Goal: Check status: Check status

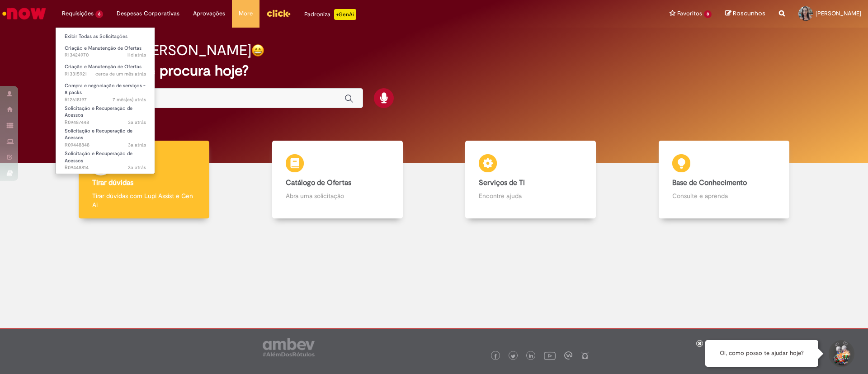
click at [80, 14] on li "Requisições 6 Exibir Todas as Solicitações Criação e Manutenção de Ofertas 11d …" at bounding box center [82, 13] width 55 height 27
click at [94, 68] on span "Criação e Manutenção de Ofertas" at bounding box center [103, 66] width 77 height 7
click at [87, 65] on span "Criação e Manutenção de Ofertas" at bounding box center [103, 66] width 77 height 7
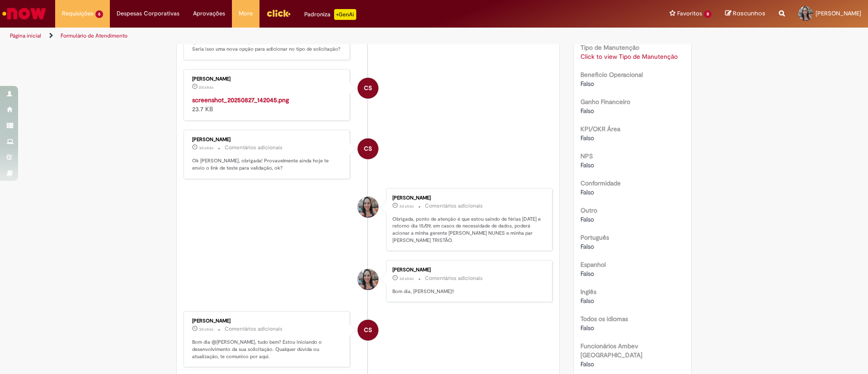
scroll to position [407, 0]
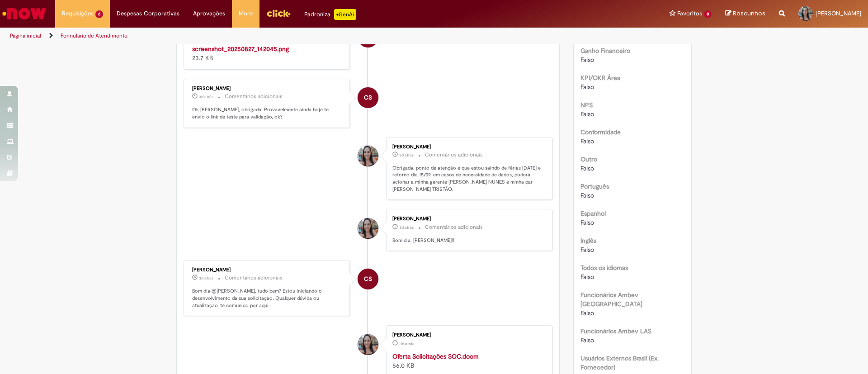
click at [254, 44] on img "Histórico de tíquete" at bounding box center [267, 44] width 151 height 0
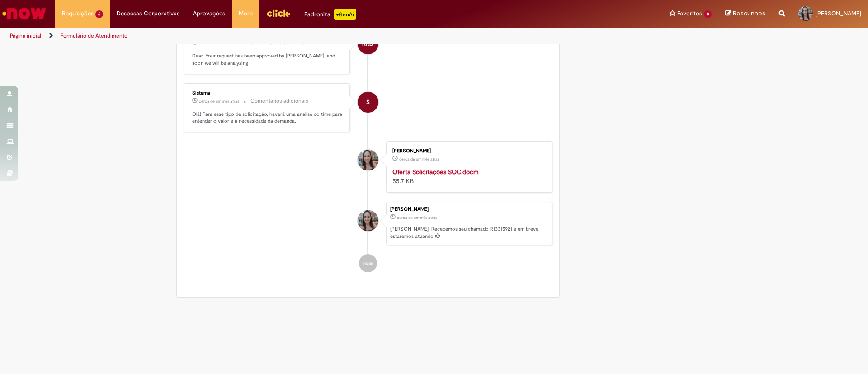
scroll to position [1369, 0]
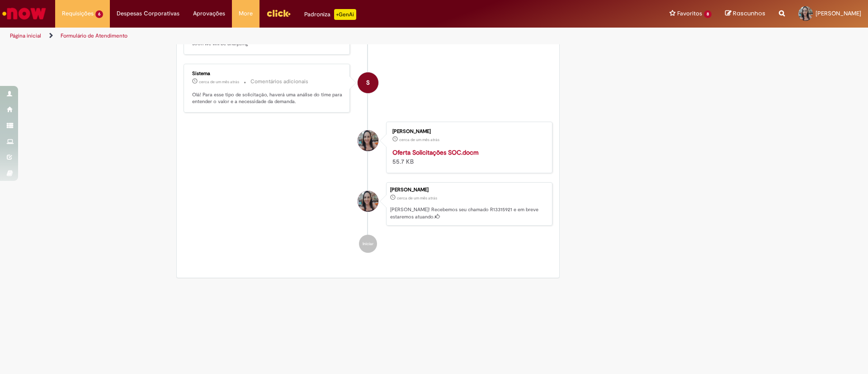
click at [456, 156] on strong "Oferta Solicitações SOC.docm" at bounding box center [435, 152] width 86 height 8
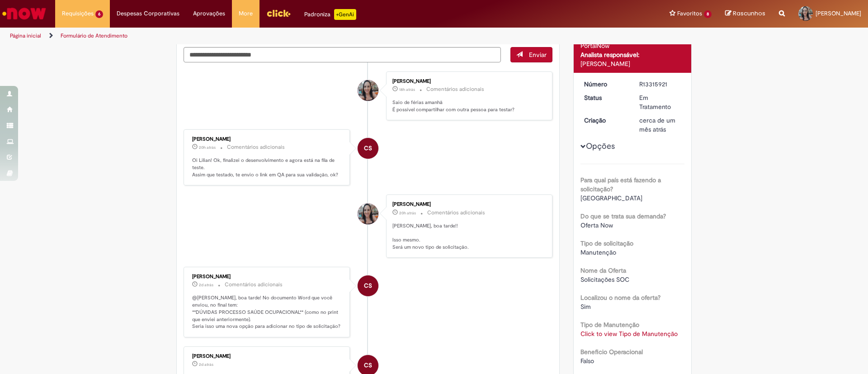
scroll to position [68, 0]
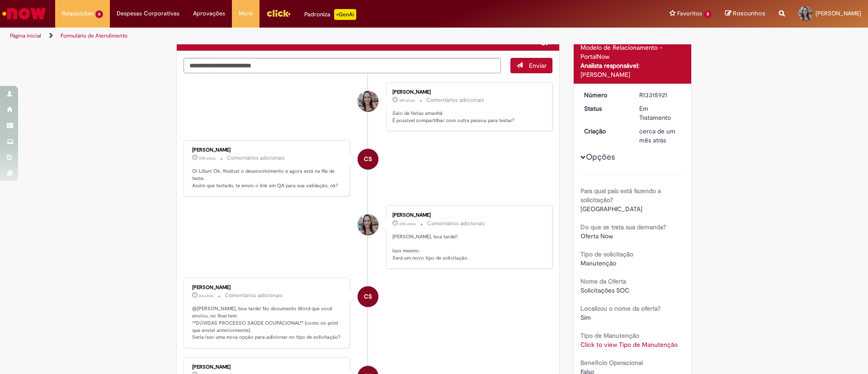
drag, startPoint x: 389, startPoint y: 117, endPoint x: 439, endPoint y: 118, distance: 49.7
click at [439, 118] on p "Saio de férias amanhã É possível compartilhar com outra pessoa para testar?" at bounding box center [467, 117] width 151 height 14
click at [447, 126] on div "Lilian Goncalves Aguiar 18h atrás 18 horas atrás Comentários adicionais Saio de…" at bounding box center [469, 107] width 161 height 44
drag, startPoint x: 393, startPoint y: 122, endPoint x: 486, endPoint y: 123, distance: 92.7
click at [442, 123] on p "Saio de férias amanhã É possível compartilhar com outra pessoa para testar?" at bounding box center [467, 117] width 151 height 14
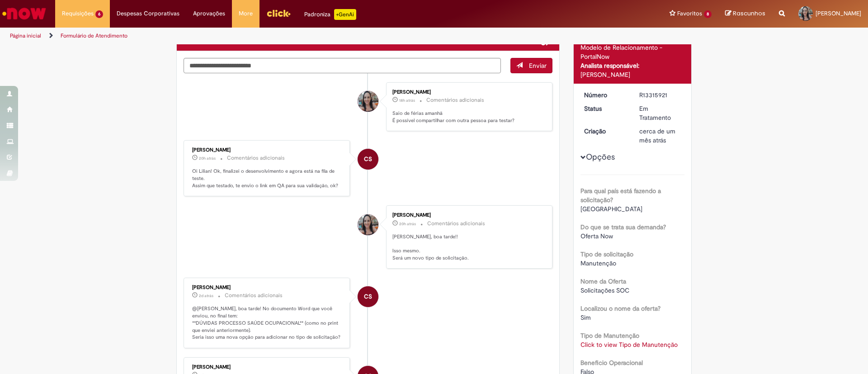
click at [486, 123] on p "Saio de férias amanhã É possível compartilhar com outra pessoa para testar?" at bounding box center [467, 117] width 151 height 14
drag, startPoint x: 507, startPoint y: 117, endPoint x: 458, endPoint y: 115, distance: 49.8
click at [458, 115] on p "Saio de férias amanhã É possível compartilhar com outra pessoa para testar?" at bounding box center [467, 117] width 151 height 14
click at [499, 119] on p "Saio de férias amanhã É possível compartilhar com outra pessoa para testar?" at bounding box center [467, 117] width 151 height 14
drag, startPoint x: 511, startPoint y: 121, endPoint x: 499, endPoint y: 122, distance: 12.3
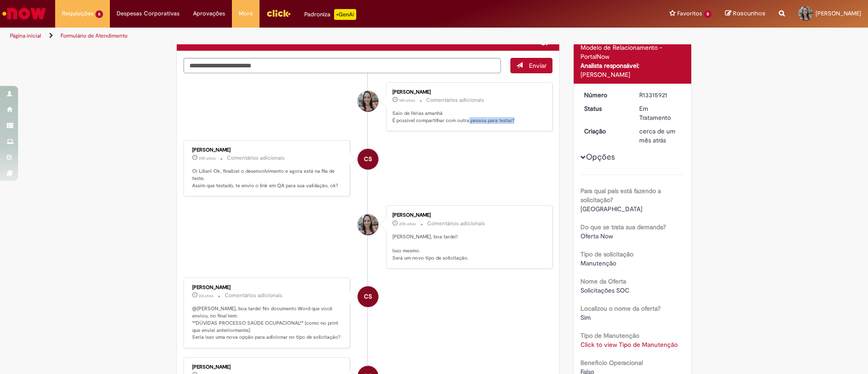
click at [463, 122] on p "Saio de férias amanhã É possível compartilhar com outra pessoa para testar?" at bounding box center [467, 117] width 151 height 14
click at [502, 123] on p "Saio de férias amanhã É possível compartilhar com outra pessoa para testar?" at bounding box center [467, 117] width 151 height 14
drag, startPoint x: 217, startPoint y: 173, endPoint x: 247, endPoint y: 174, distance: 30.3
click at [247, 174] on p "Oi Lilian! Ok, finalizei o desenvolvimento e agora está na fila de teste. Assim…" at bounding box center [267, 178] width 151 height 21
click at [284, 174] on p "Oi Lilian! Ok, finalizei o desenvolvimento e agora está na fila de teste. Assim…" at bounding box center [267, 178] width 151 height 21
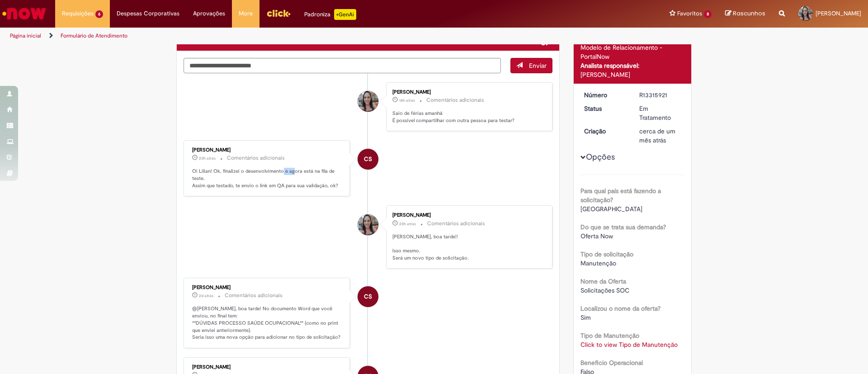
drag, startPoint x: 288, startPoint y: 174, endPoint x: 276, endPoint y: 174, distance: 12.2
click at [276, 174] on p "Oi Lilian! Ok, finalizei o desenvolvimento e agora está na fila de teste. Assim…" at bounding box center [267, 178] width 151 height 21
click at [306, 175] on p "Oi Lilian! Ok, finalizei o desenvolvimento e agora está na fila de teste. Assim…" at bounding box center [267, 178] width 151 height 21
drag, startPoint x: 255, startPoint y: 186, endPoint x: 245, endPoint y: 186, distance: 10.4
click at [245, 186] on p "Oi Lilian! Ok, finalizei o desenvolvimento e agora está na fila de teste. Assim…" at bounding box center [267, 178] width 151 height 21
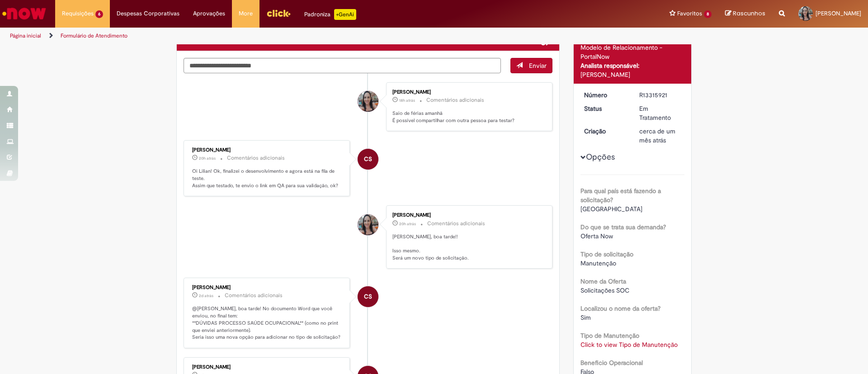
click at [269, 185] on p "Oi Lilian! Ok, finalizei o desenvolvimento e agora está na fila de teste. Assim…" at bounding box center [267, 178] width 151 height 21
drag, startPoint x: 317, startPoint y: 181, endPoint x: 250, endPoint y: 180, distance: 67.8
click at [250, 180] on p "Oi Lilian! Ok, finalizei o desenvolvimento e agora está na fila de teste. Assim…" at bounding box center [267, 178] width 151 height 21
click at [302, 180] on p "Oi Lilian! Ok, finalizei o desenvolvimento e agora está na fila de teste. Assim…" at bounding box center [267, 178] width 151 height 21
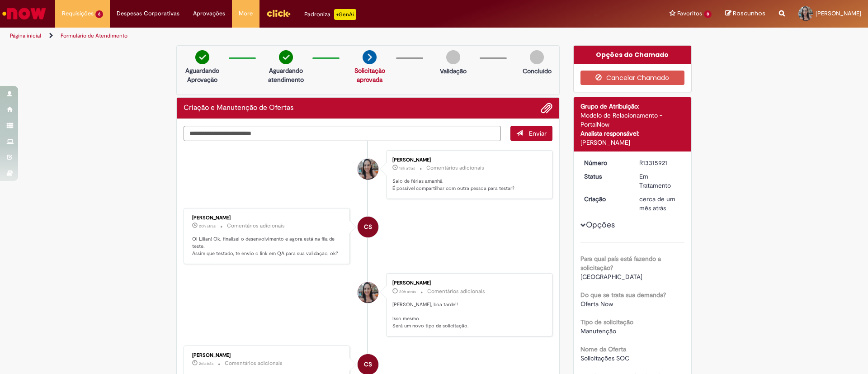
drag, startPoint x: 633, startPoint y: 162, endPoint x: 676, endPoint y: 163, distance: 43.0
click at [676, 163] on dd "R13315921" at bounding box center [660, 162] width 56 height 9
copy div "R13315921"
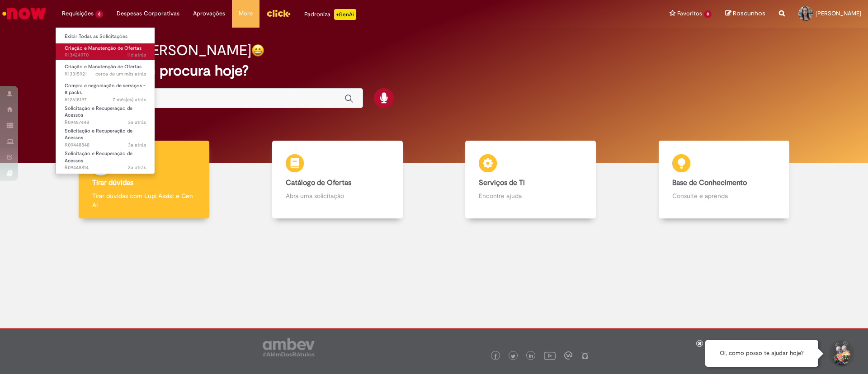
click at [94, 51] on span "Criação e Manutenção de Ofertas" at bounding box center [103, 48] width 77 height 7
click at [79, 48] on span "Criação e Manutenção de Ofertas" at bounding box center [103, 48] width 77 height 7
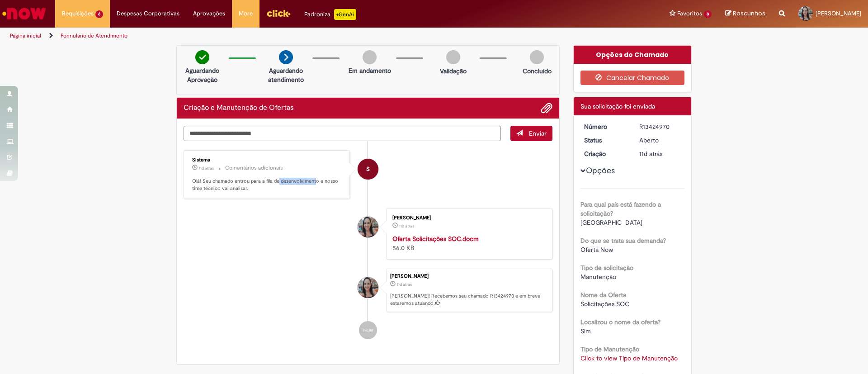
drag, startPoint x: 305, startPoint y: 180, endPoint x: 274, endPoint y: 180, distance: 31.2
click at [274, 180] on p "Olá! Seu chamado entrou para a fila de desenvolvimento e nosso time técnico vai…" at bounding box center [267, 185] width 151 height 14
click at [312, 180] on p "Olá! Seu chamado entrou para a fila de desenvolvimento e nosso time técnico vai…" at bounding box center [267, 185] width 151 height 14
drag, startPoint x: 210, startPoint y: 190, endPoint x: 252, endPoint y: 190, distance: 42.5
click at [252, 192] on div "Sistema 11d atrás 11 dias atrás Comentários adicionais Olá! Seu chamado entrou …" at bounding box center [266, 175] width 161 height 44
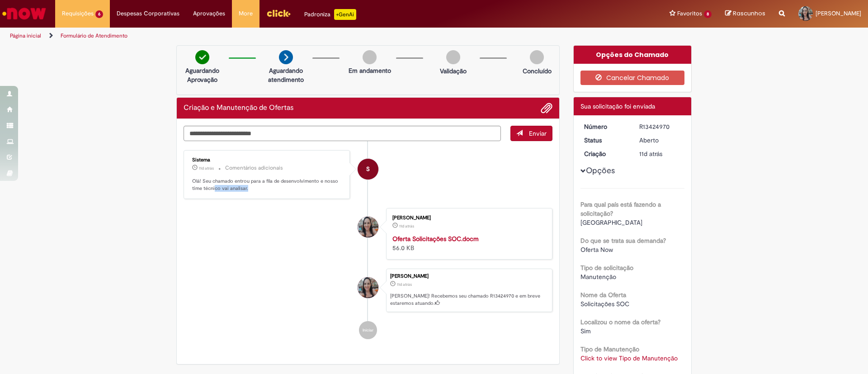
drag, startPoint x: 252, startPoint y: 190, endPoint x: 264, endPoint y: 188, distance: 12.3
click at [253, 190] on p "Olá! Seu chamado entrou para a fila de desenvolvimento e nosso time técnico vai…" at bounding box center [267, 185] width 151 height 14
click at [265, 188] on p "Olá! Seu chamado entrou para a fila de desenvolvimento e nosso time técnico vai…" at bounding box center [267, 185] width 151 height 14
click at [456, 239] on strong "Oferta Solicitações SOC.docm" at bounding box center [435, 239] width 86 height 8
drag, startPoint x: 629, startPoint y: 123, endPoint x: 667, endPoint y: 123, distance: 38.0
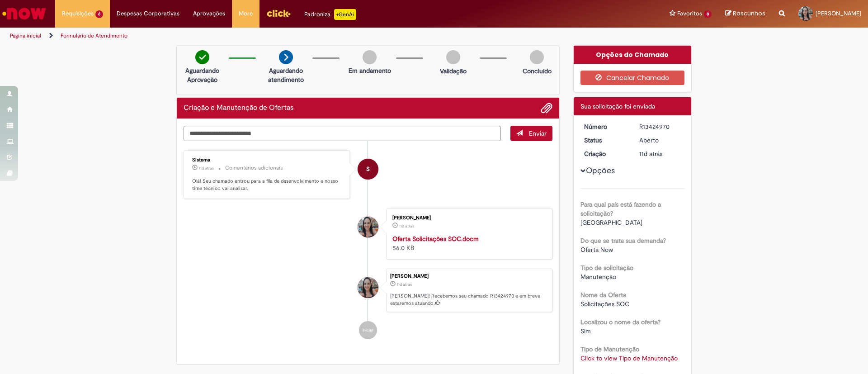
click at [667, 123] on dd "R13424970" at bounding box center [660, 126] width 56 height 9
copy div "R13424970"
click at [363, 132] on textarea "Digite sua mensagem aqui..." at bounding box center [342, 133] width 317 height 15
